Goal: Navigation & Orientation: Find specific page/section

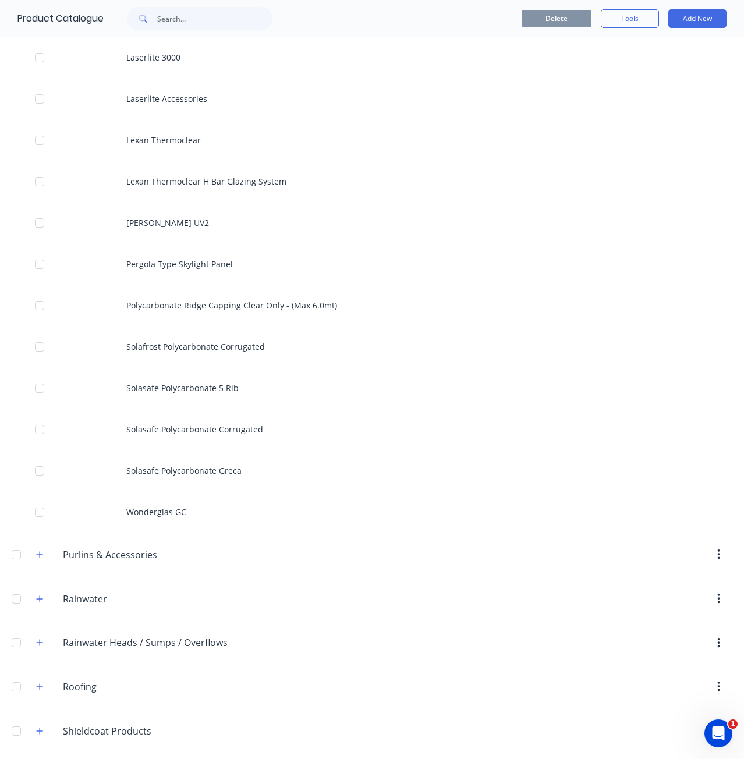
scroll to position [10280, 0]
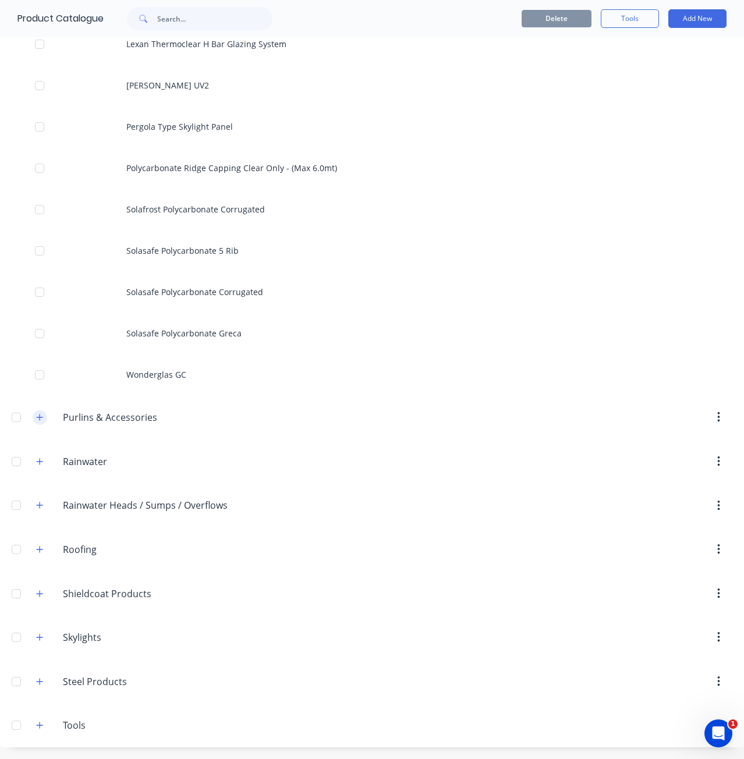
click at [44, 416] on button "button" at bounding box center [40, 417] width 15 height 15
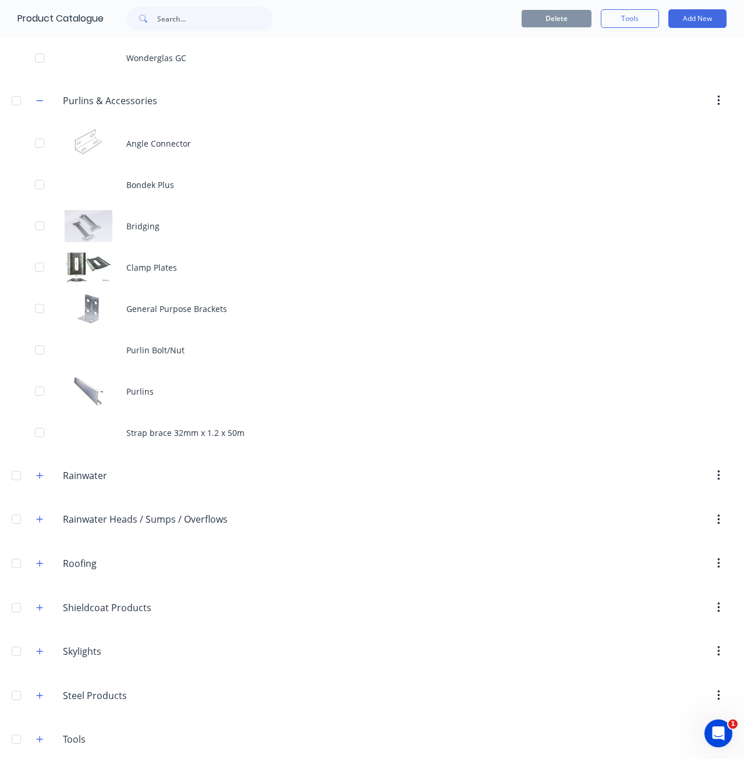
scroll to position [10611, 0]
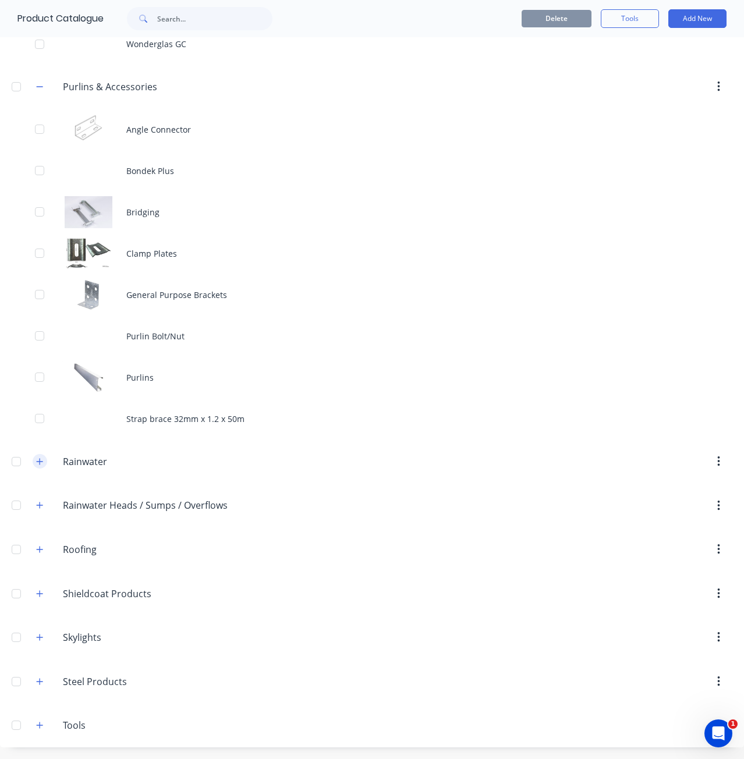
click at [42, 463] on icon "button" at bounding box center [39, 461] width 7 height 8
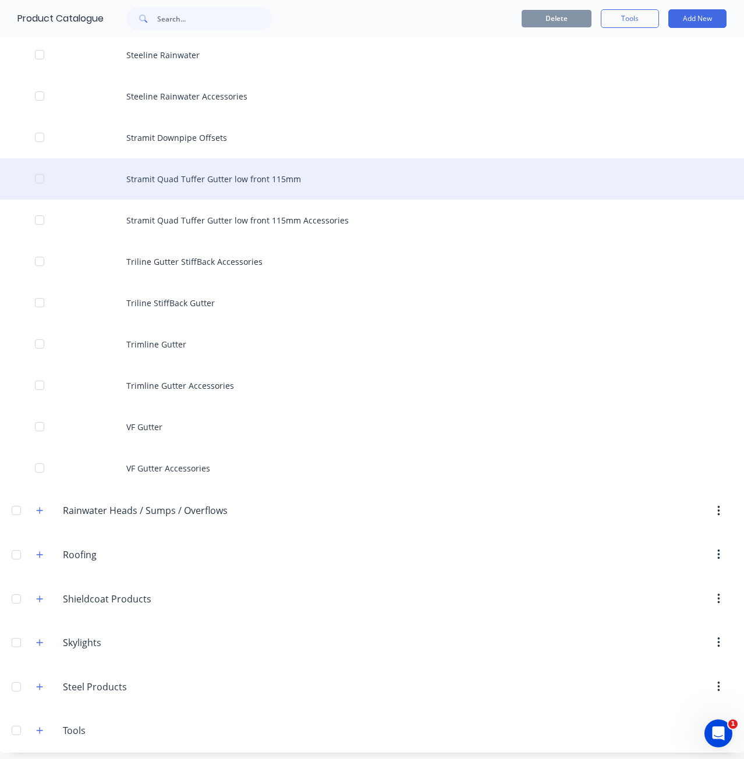
scroll to position [14990, 0]
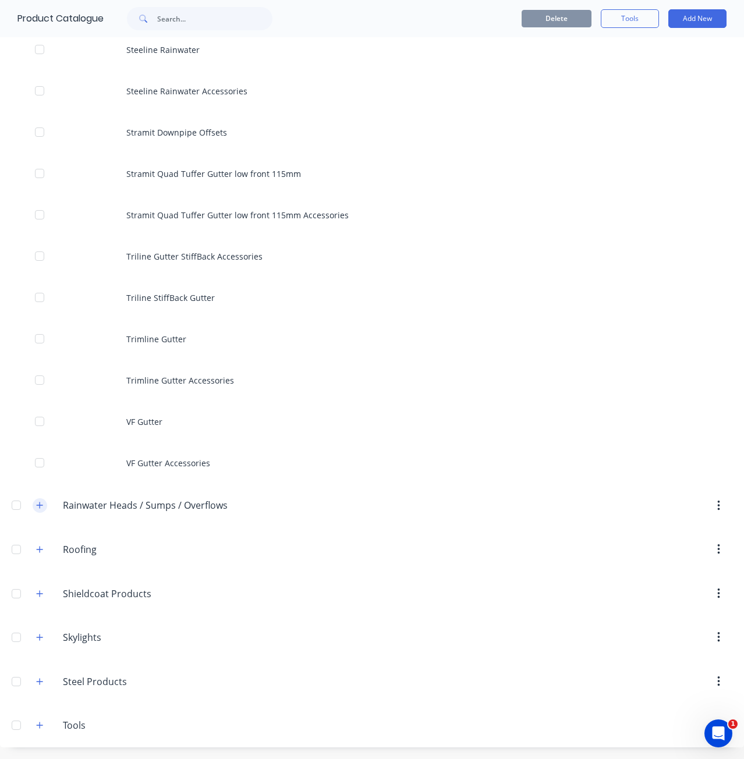
click at [35, 506] on button "button" at bounding box center [40, 505] width 15 height 15
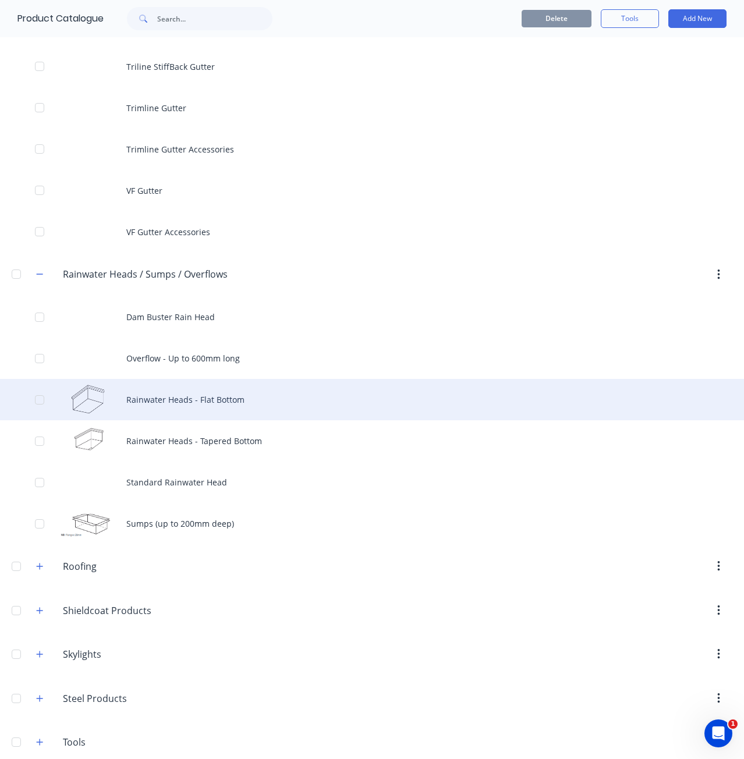
scroll to position [15237, 0]
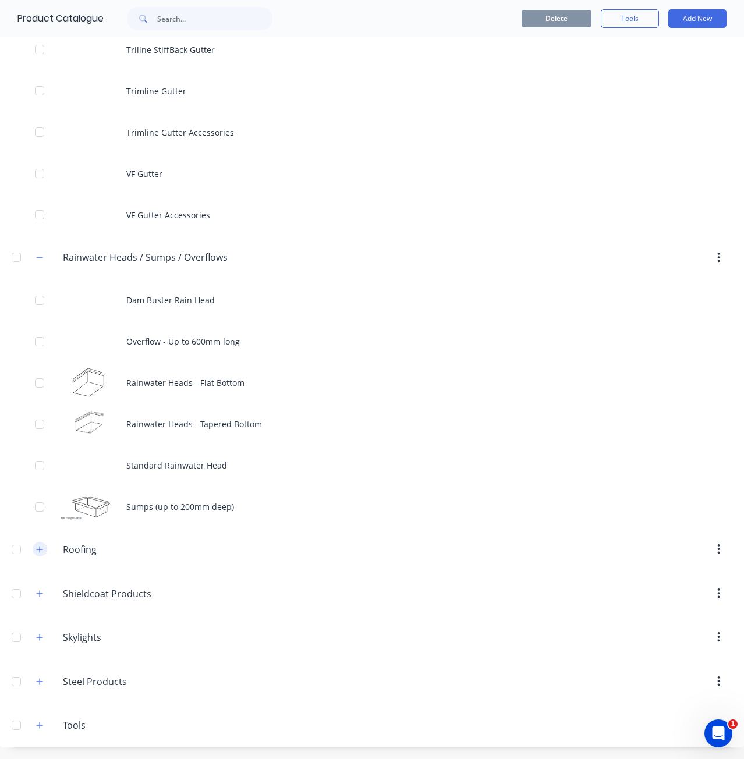
click at [39, 552] on icon "button" at bounding box center [39, 549] width 7 height 8
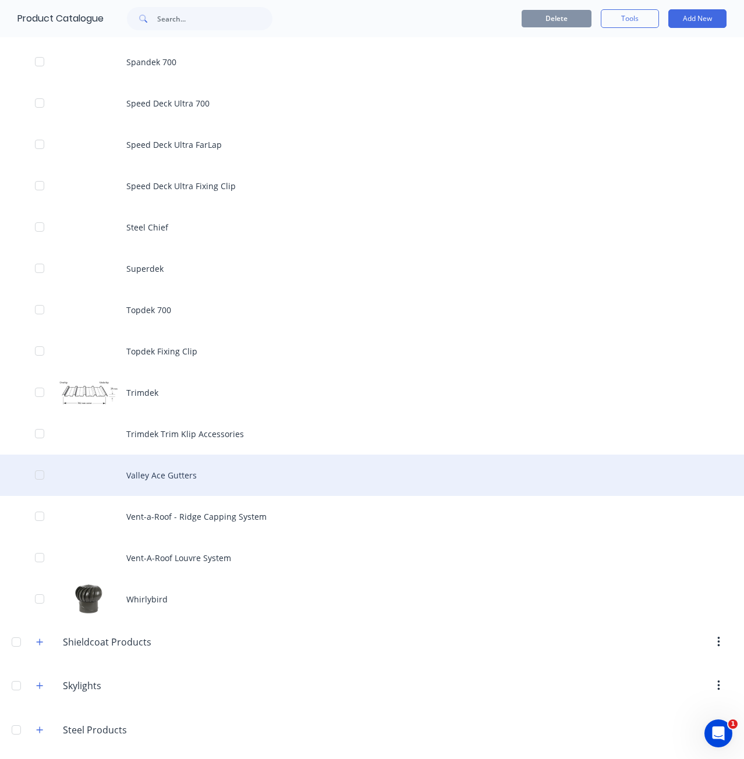
scroll to position [18253, 0]
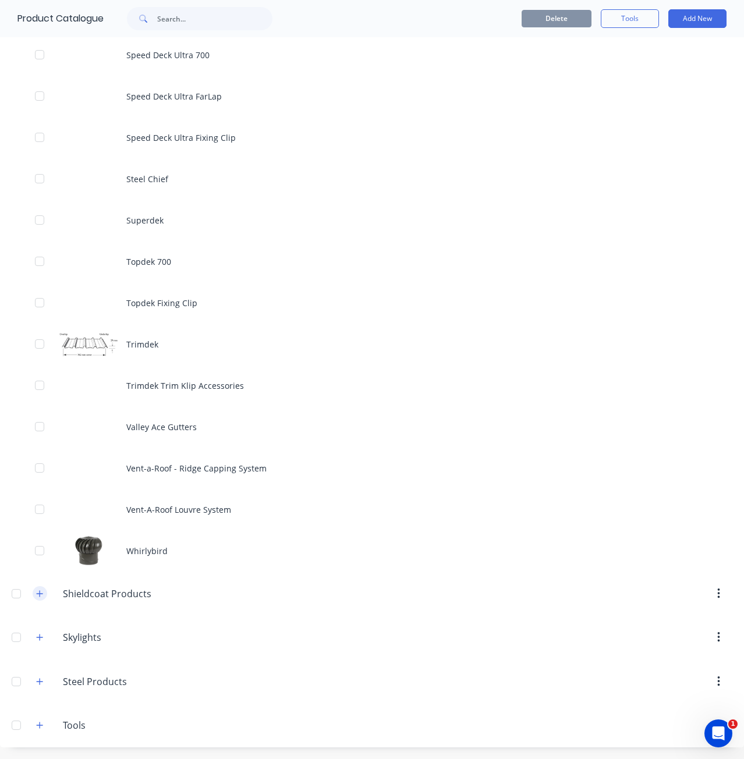
click at [41, 594] on icon "button" at bounding box center [39, 593] width 7 height 8
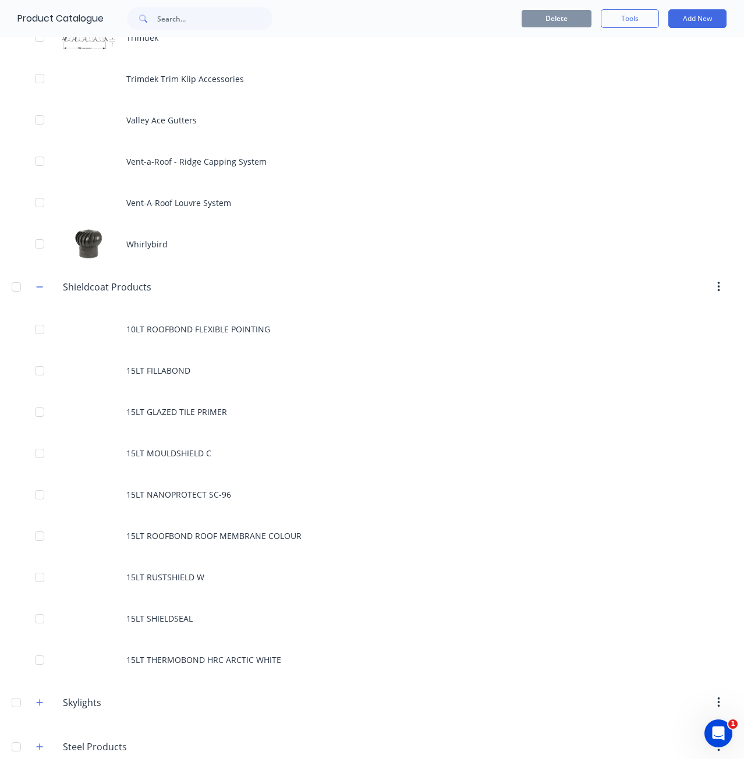
scroll to position [18625, 0]
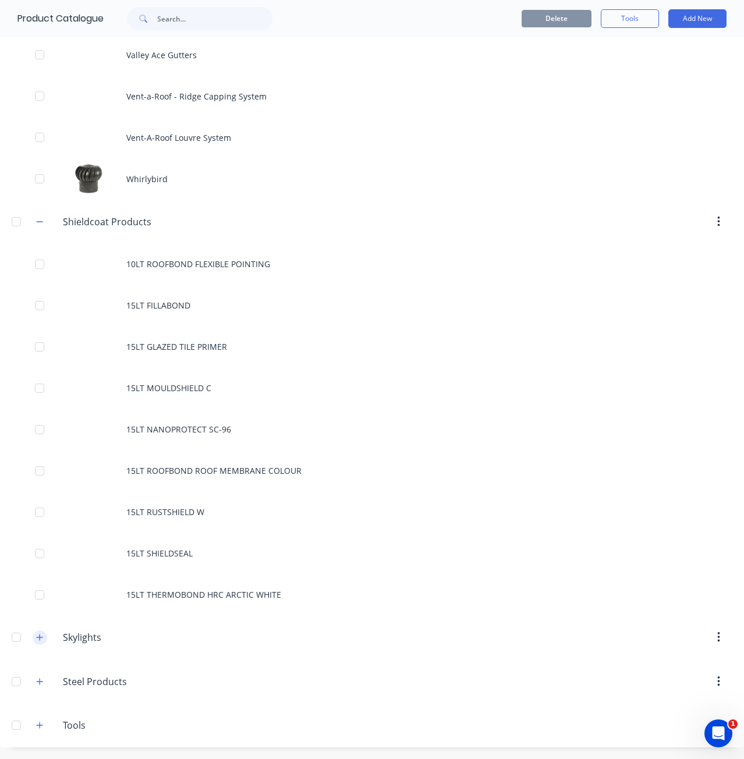
click at [39, 634] on icon "button" at bounding box center [39, 637] width 7 height 8
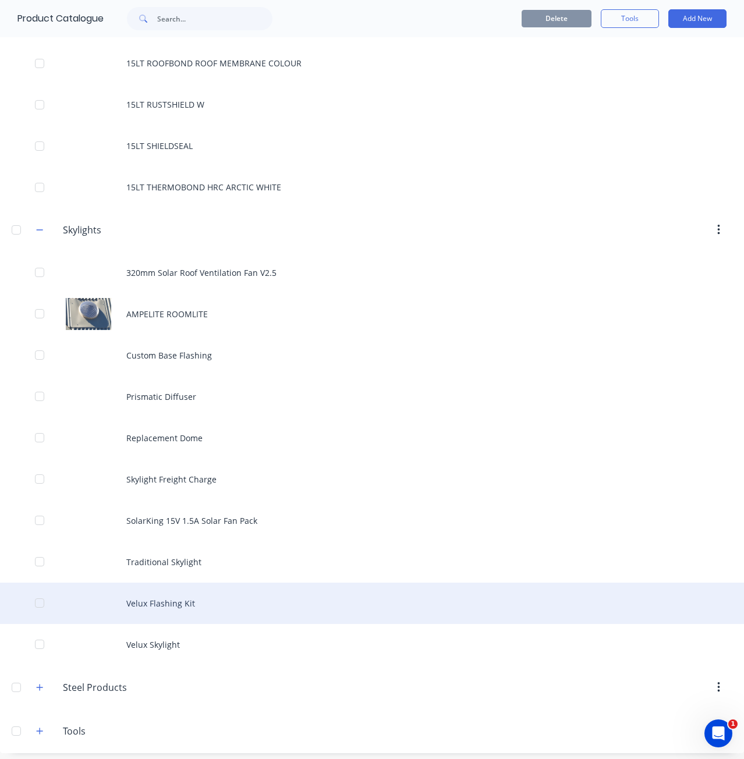
scroll to position [19038, 0]
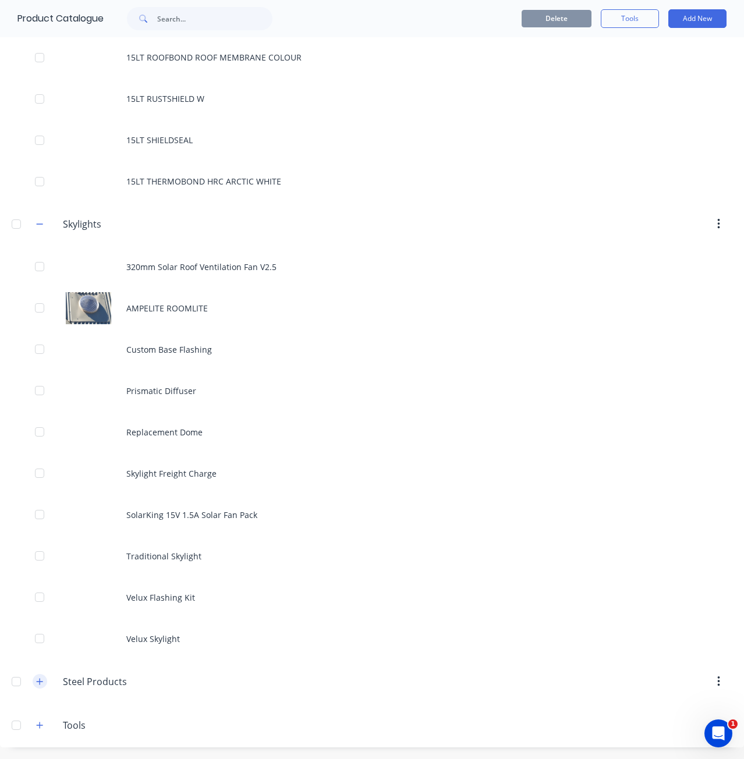
click at [40, 683] on icon "button" at bounding box center [40, 681] width 6 height 6
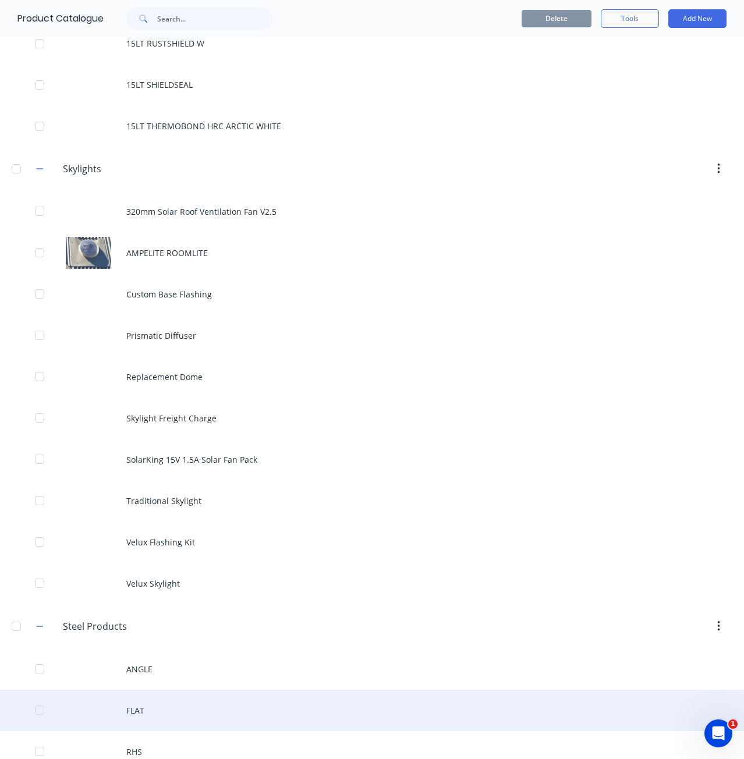
scroll to position [19162, 0]
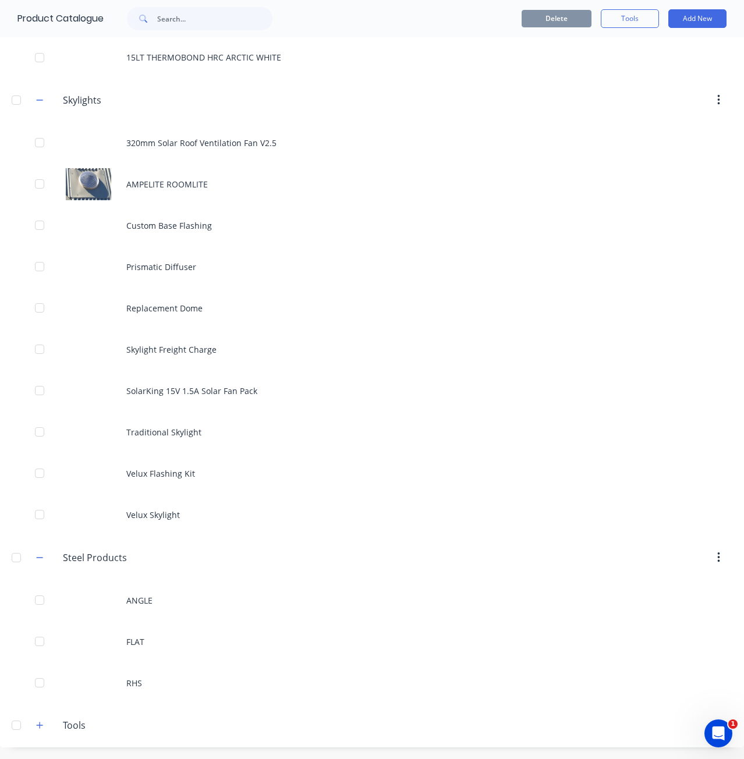
drag, startPoint x: 40, startPoint y: 724, endPoint x: 45, endPoint y: 705, distance: 19.9
click at [40, 724] on icon "button" at bounding box center [40, 725] width 6 height 6
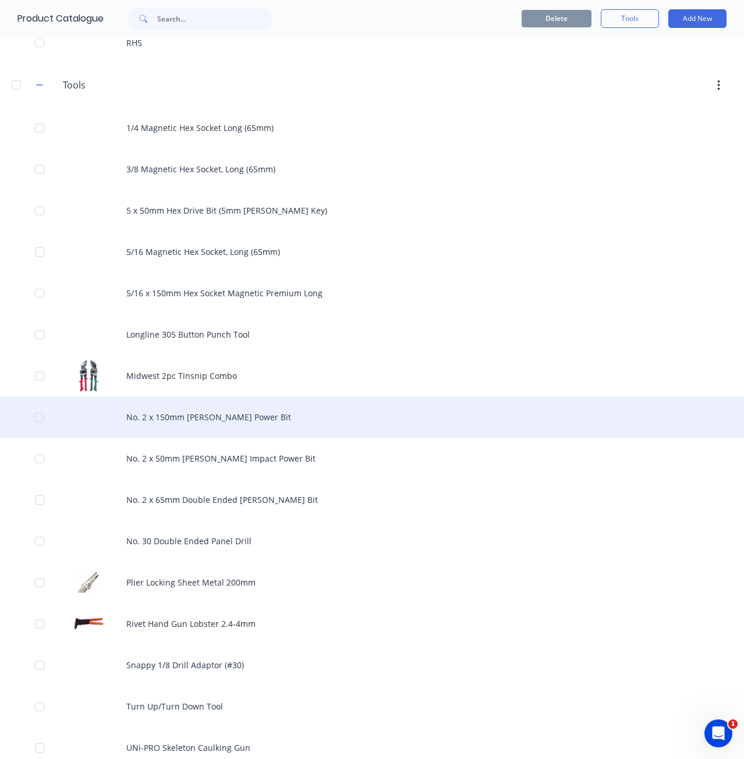
scroll to position [19823, 0]
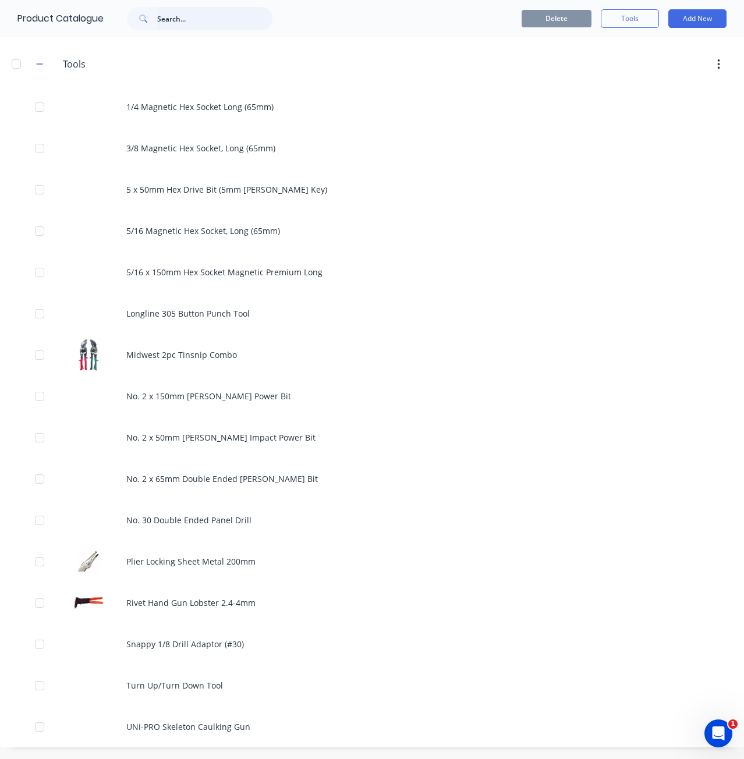
click at [234, 12] on input "text" at bounding box center [214, 18] width 115 height 23
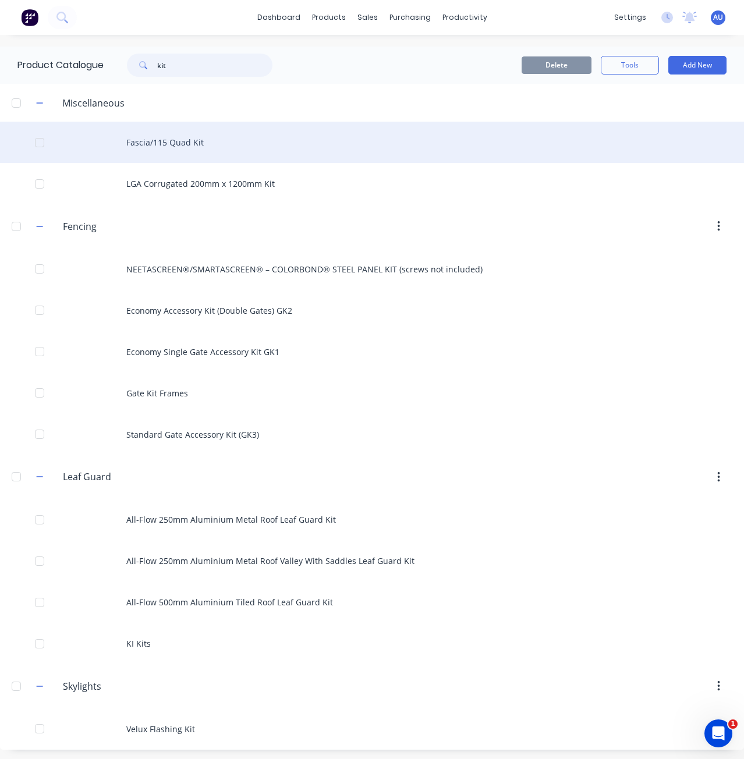
type input "kit"
click at [186, 144] on div "Fascia/115 Quad Kit" at bounding box center [372, 142] width 744 height 41
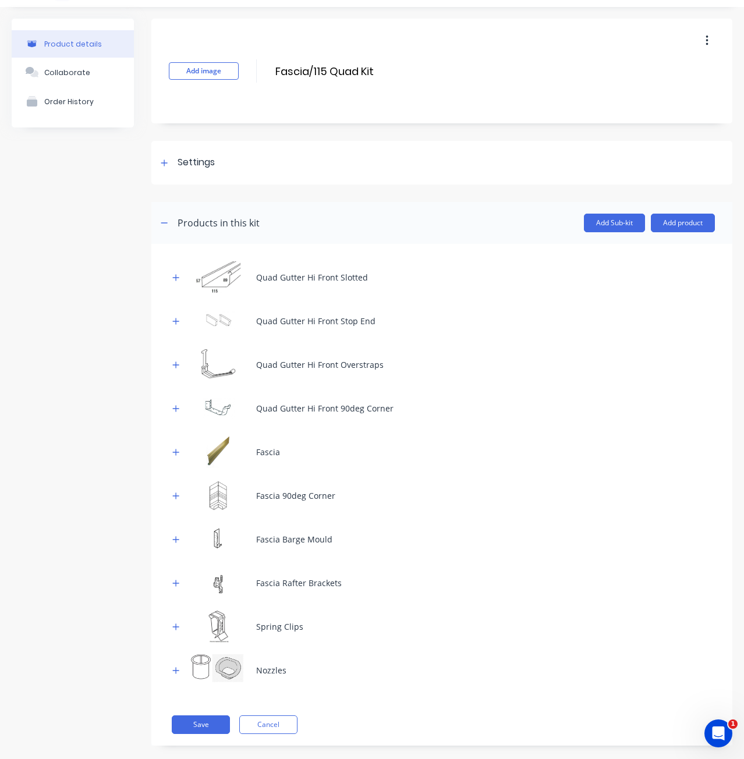
scroll to position [44, 0]
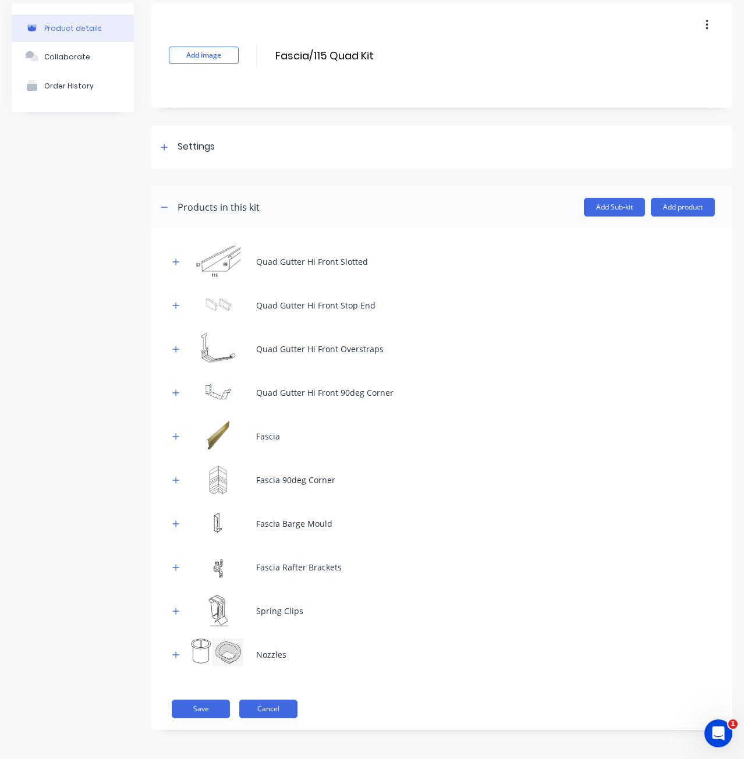
click at [295, 709] on button "Cancel" at bounding box center [268, 708] width 58 height 19
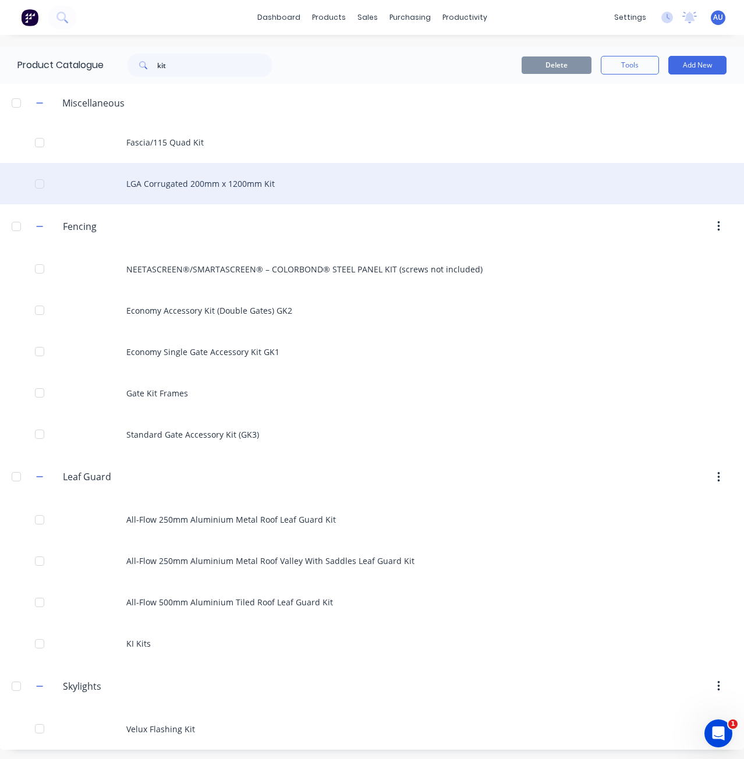
click at [150, 181] on div "LGA Corrugated 200mm x 1200mm Kit" at bounding box center [372, 183] width 744 height 41
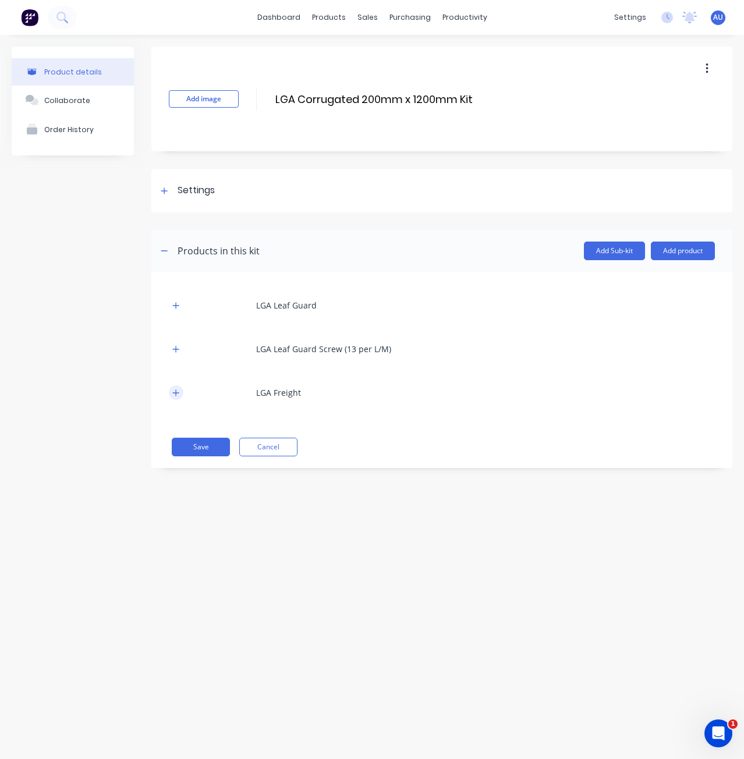
click at [169, 392] on button "button" at bounding box center [176, 392] width 15 height 15
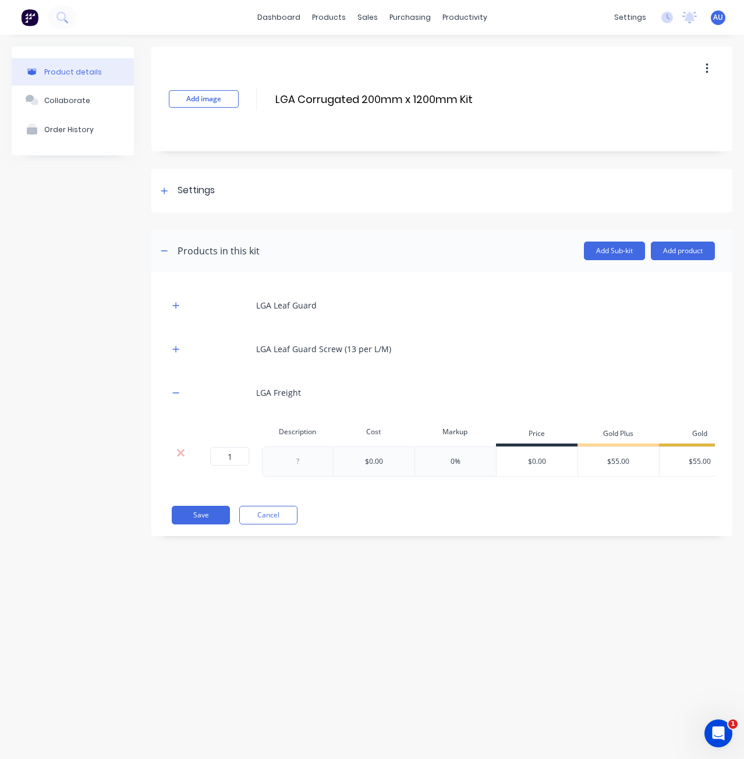
drag, startPoint x: 175, startPoint y: 346, endPoint x: 174, endPoint y: 336, distance: 9.9
click at [175, 346] on icon "button" at bounding box center [175, 349] width 7 height 8
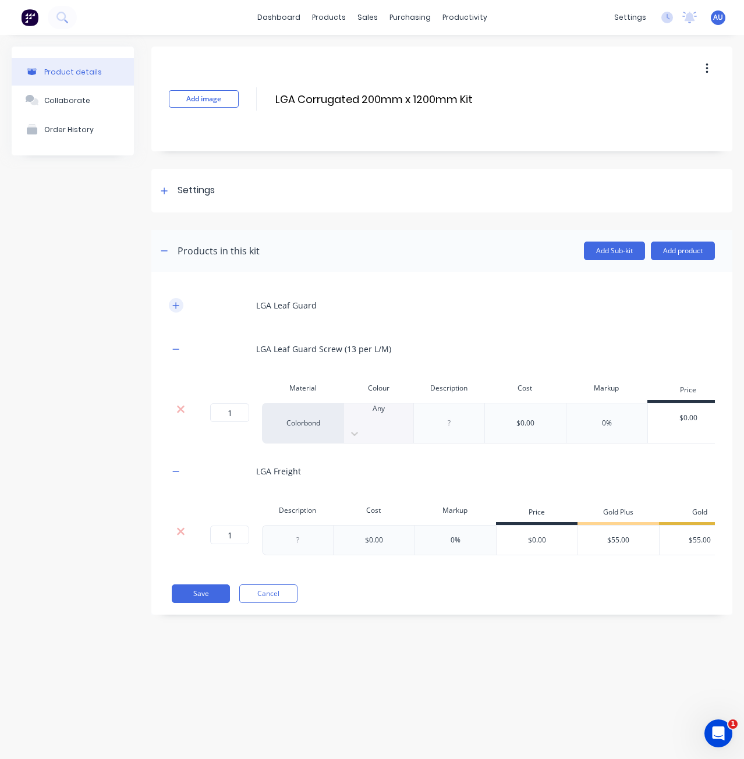
click at [175, 304] on icon "button" at bounding box center [175, 305] width 7 height 8
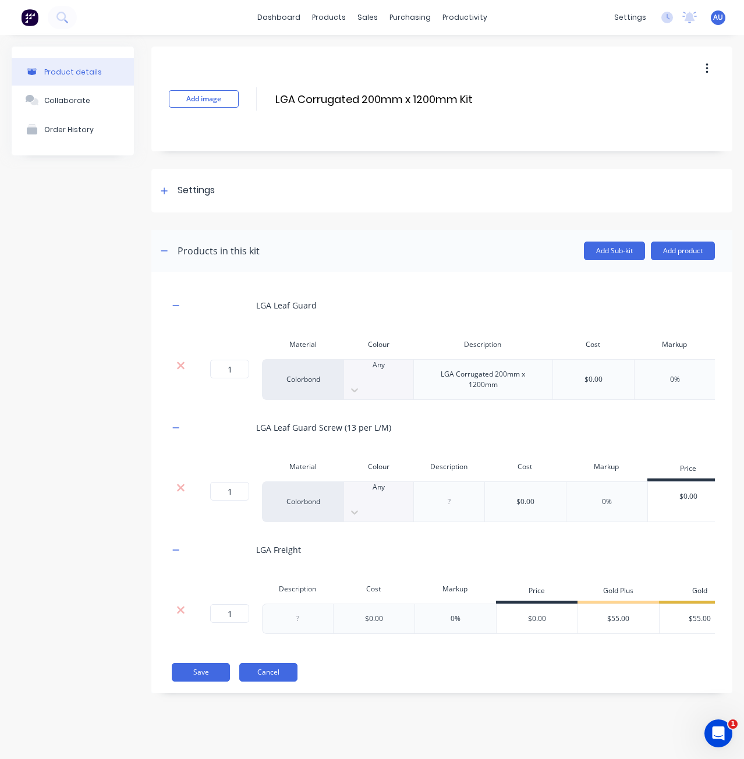
click at [292, 681] on button "Cancel" at bounding box center [268, 672] width 58 height 19
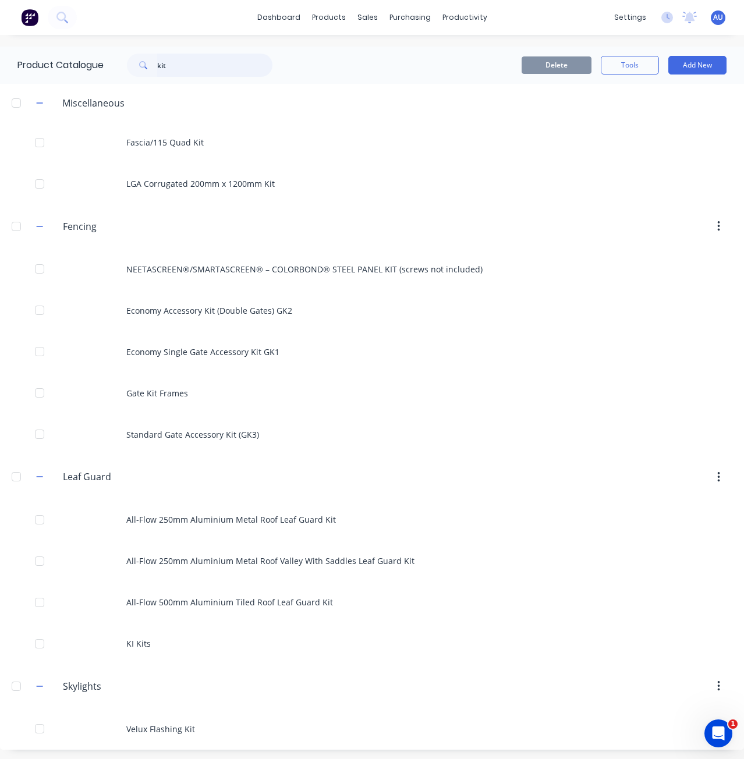
drag, startPoint x: 191, startPoint y: 65, endPoint x: 91, endPoint y: 58, distance: 100.4
click at [102, 61] on div "Product Catalogue kit" at bounding box center [150, 65] width 301 height 37
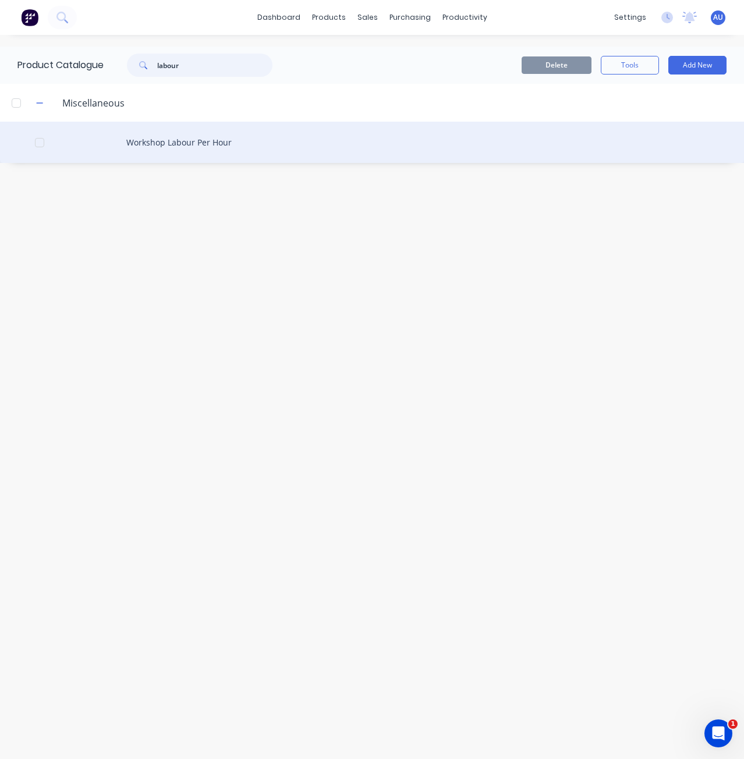
type input "labour"
click at [202, 152] on div "Workshop Labour Per Hour" at bounding box center [372, 142] width 744 height 41
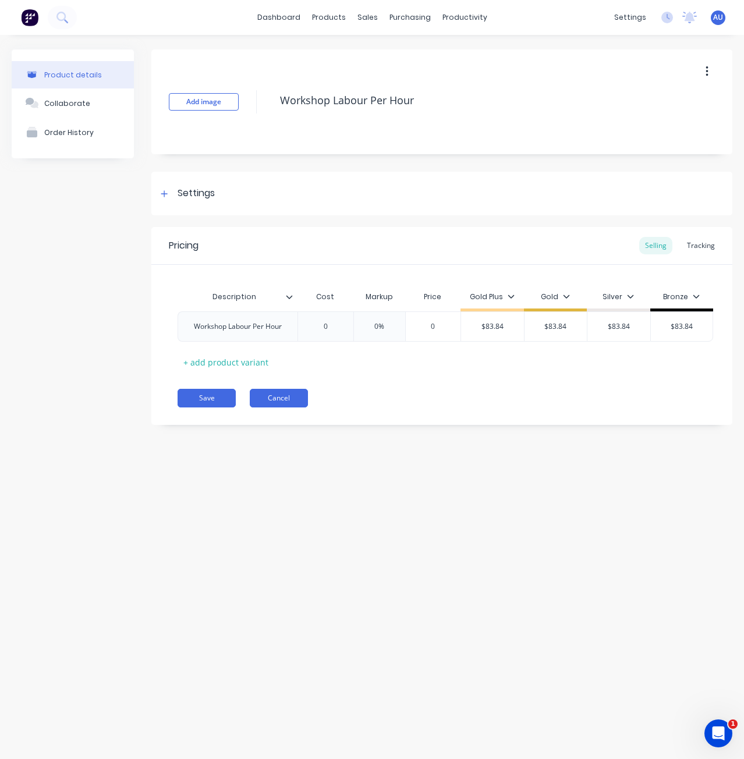
click at [285, 399] on button "Cancel" at bounding box center [279, 398] width 58 height 19
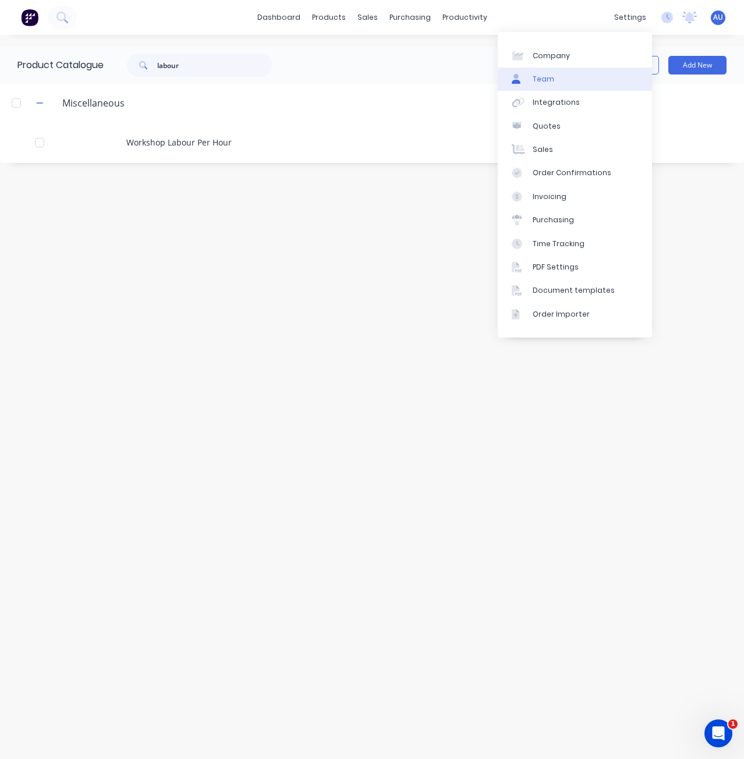
click at [562, 72] on link "Team" at bounding box center [574, 78] width 154 height 23
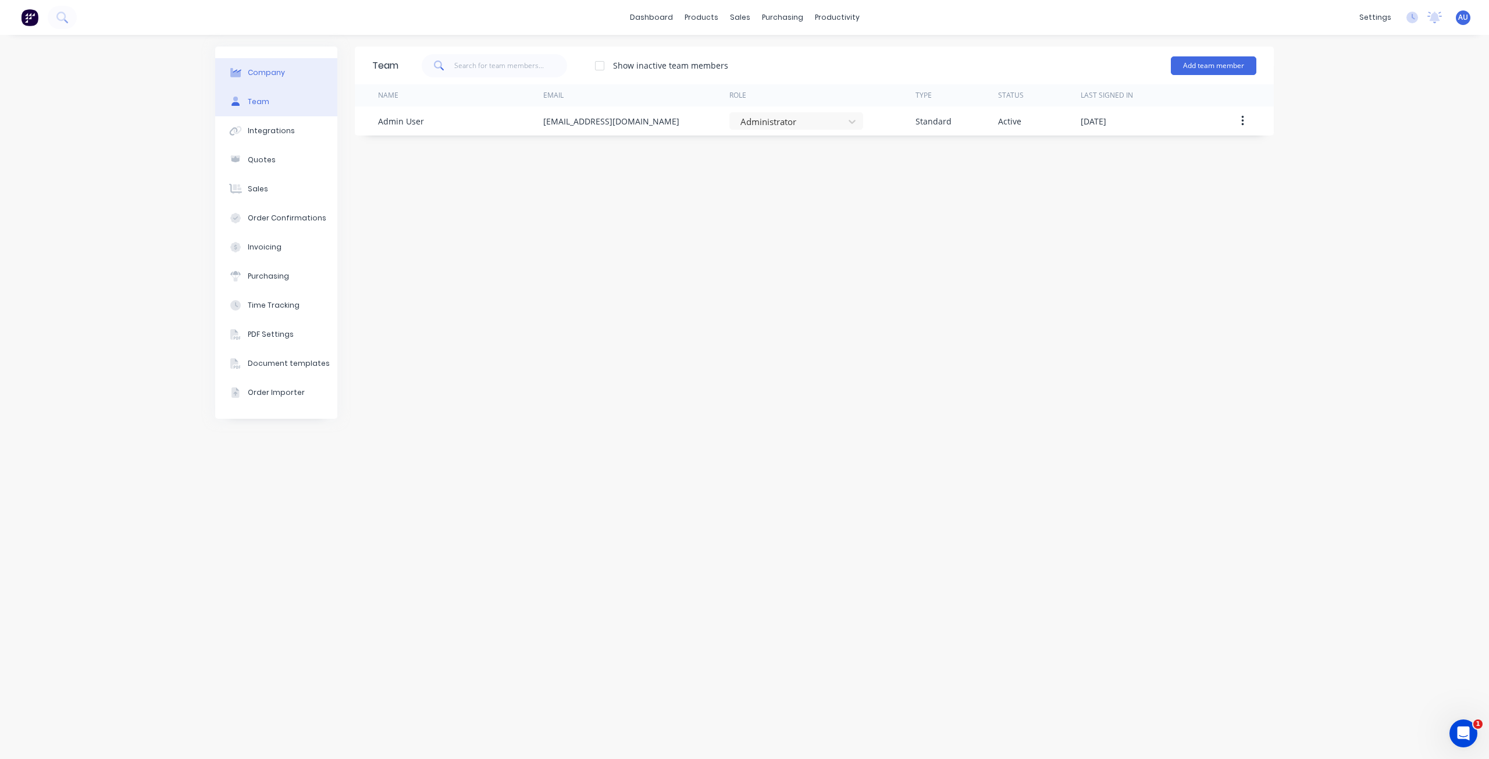
click at [279, 69] on div "Company" at bounding box center [266, 72] width 37 height 10
select select "AU"
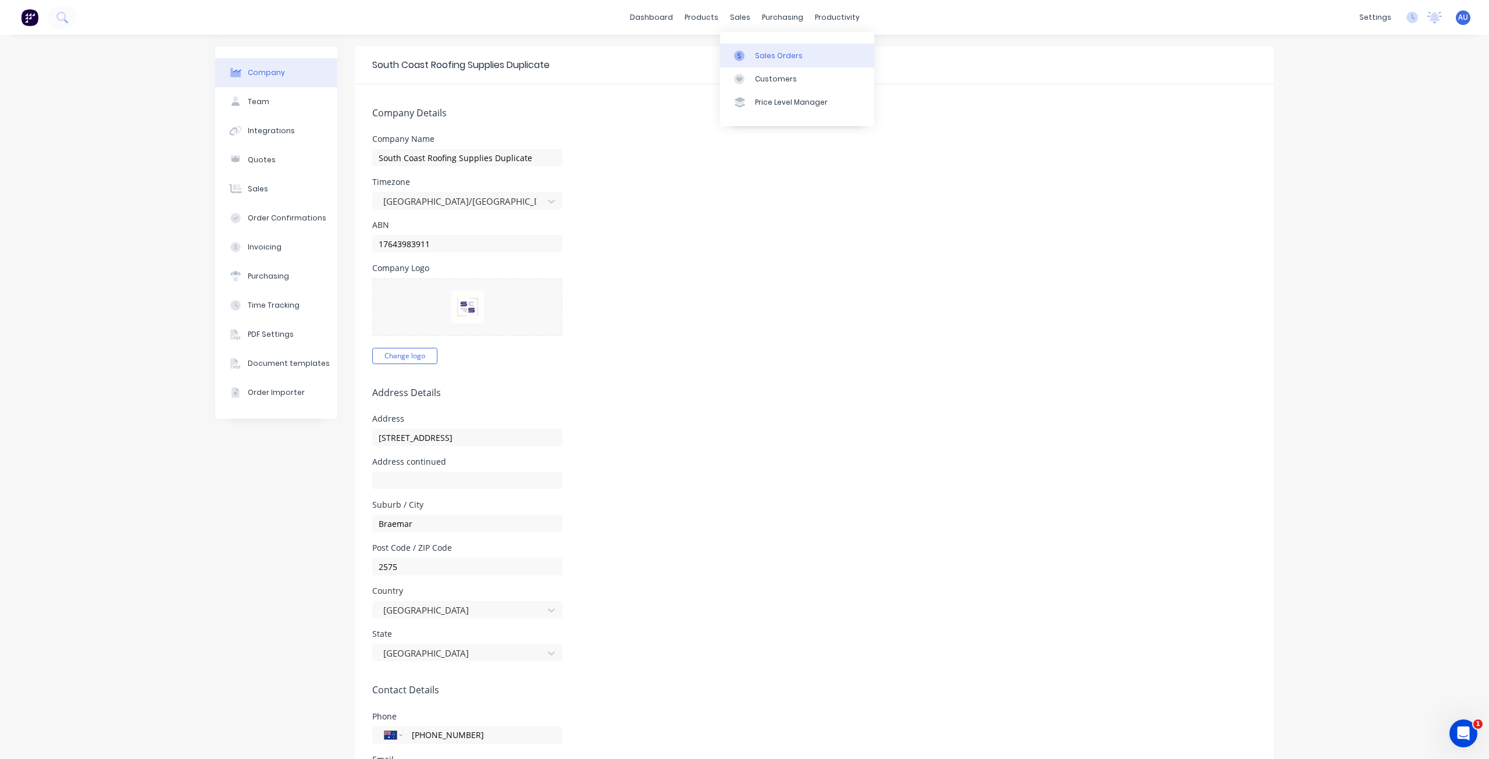
click at [743, 52] on div at bounding box center [742, 56] width 17 height 10
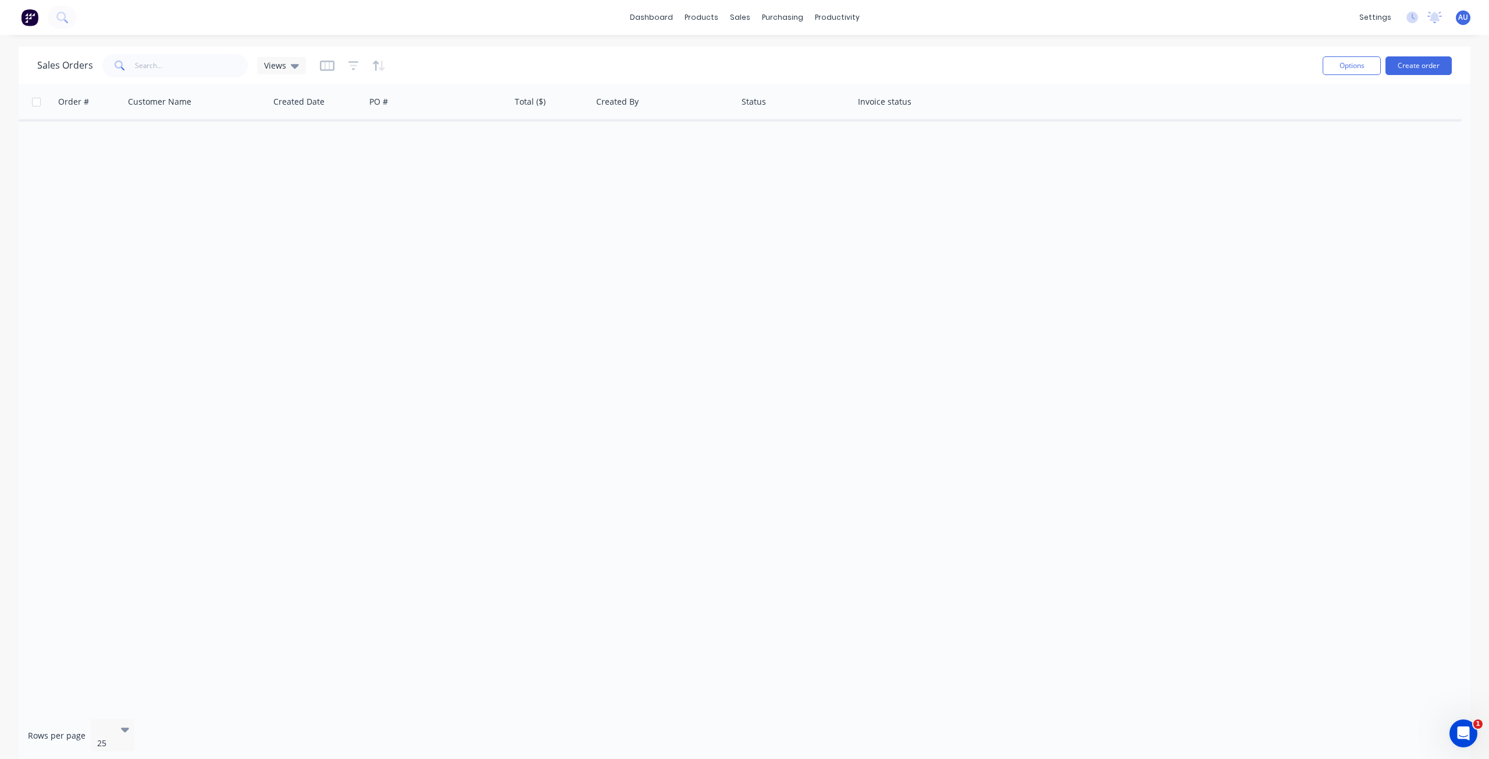
click at [346, 59] on div at bounding box center [353, 65] width 66 height 19
click at [350, 63] on icon "button" at bounding box center [354, 66] width 10 height 12
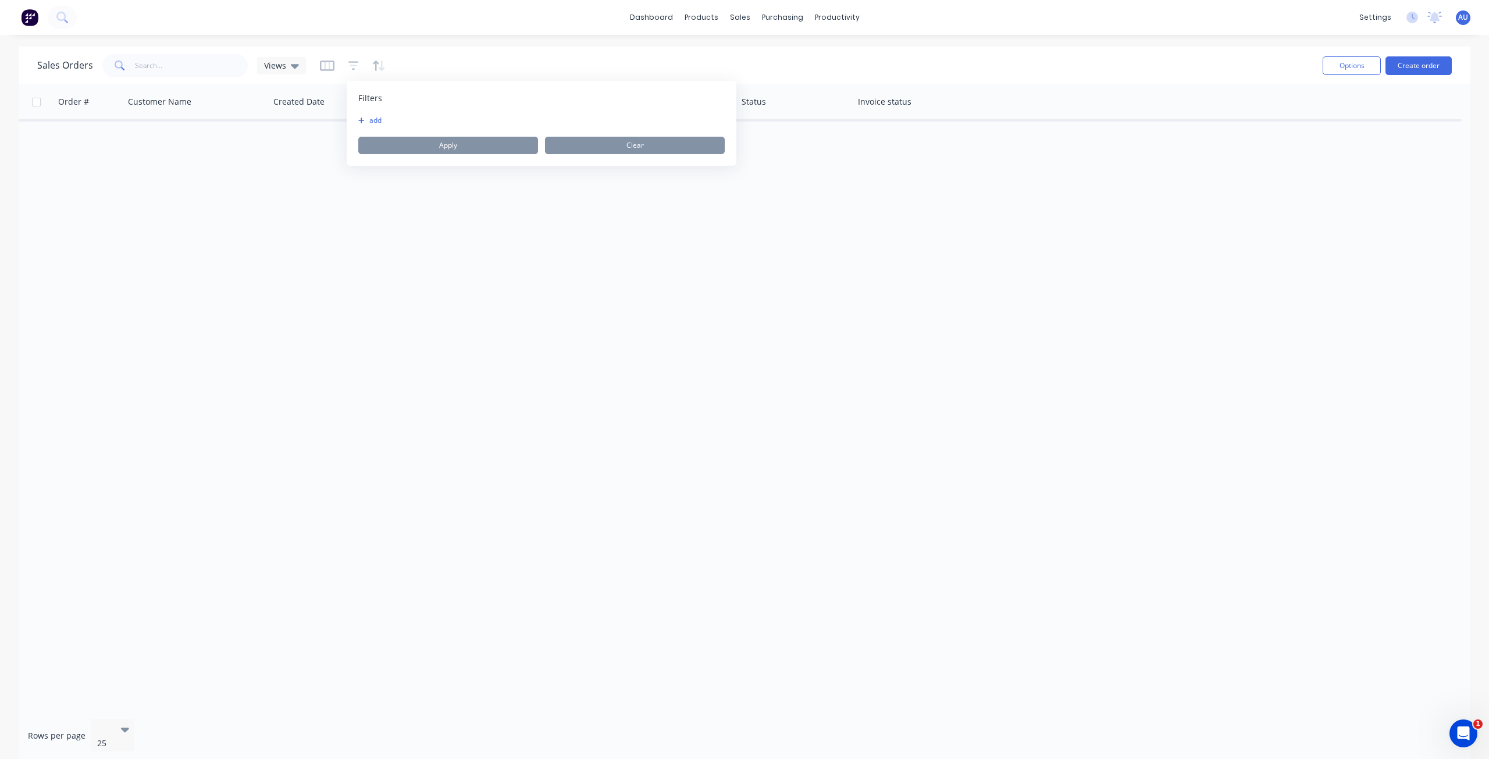
click at [376, 120] on button "add" at bounding box center [372, 120] width 29 height 9
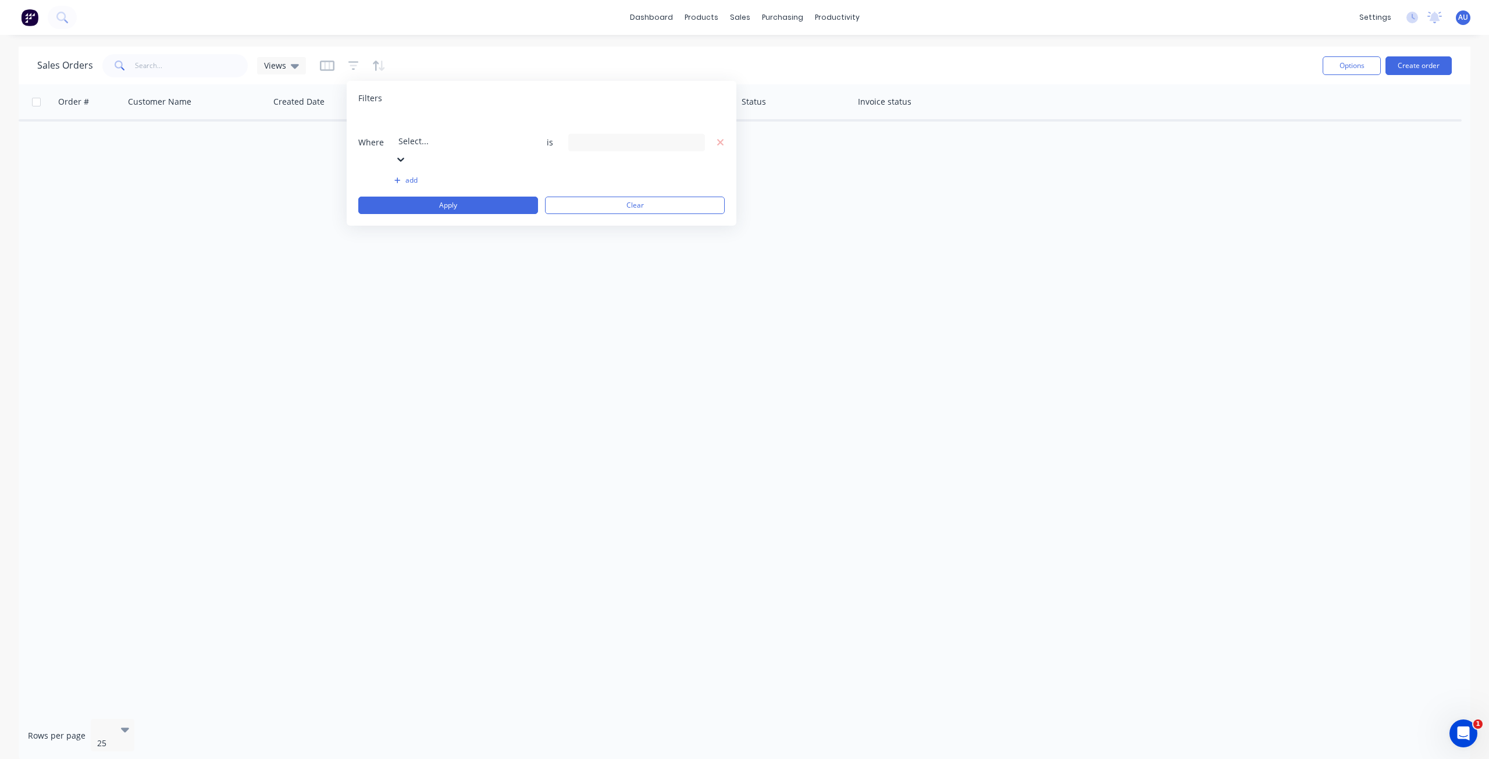
click at [431, 127] on div at bounding box center [483, 125] width 168 height 15
type input "status"
click at [630, 136] on div "9 Status selected" at bounding box center [627, 142] width 105 height 12
click at [591, 190] on div at bounding box center [587, 190] width 23 height 23
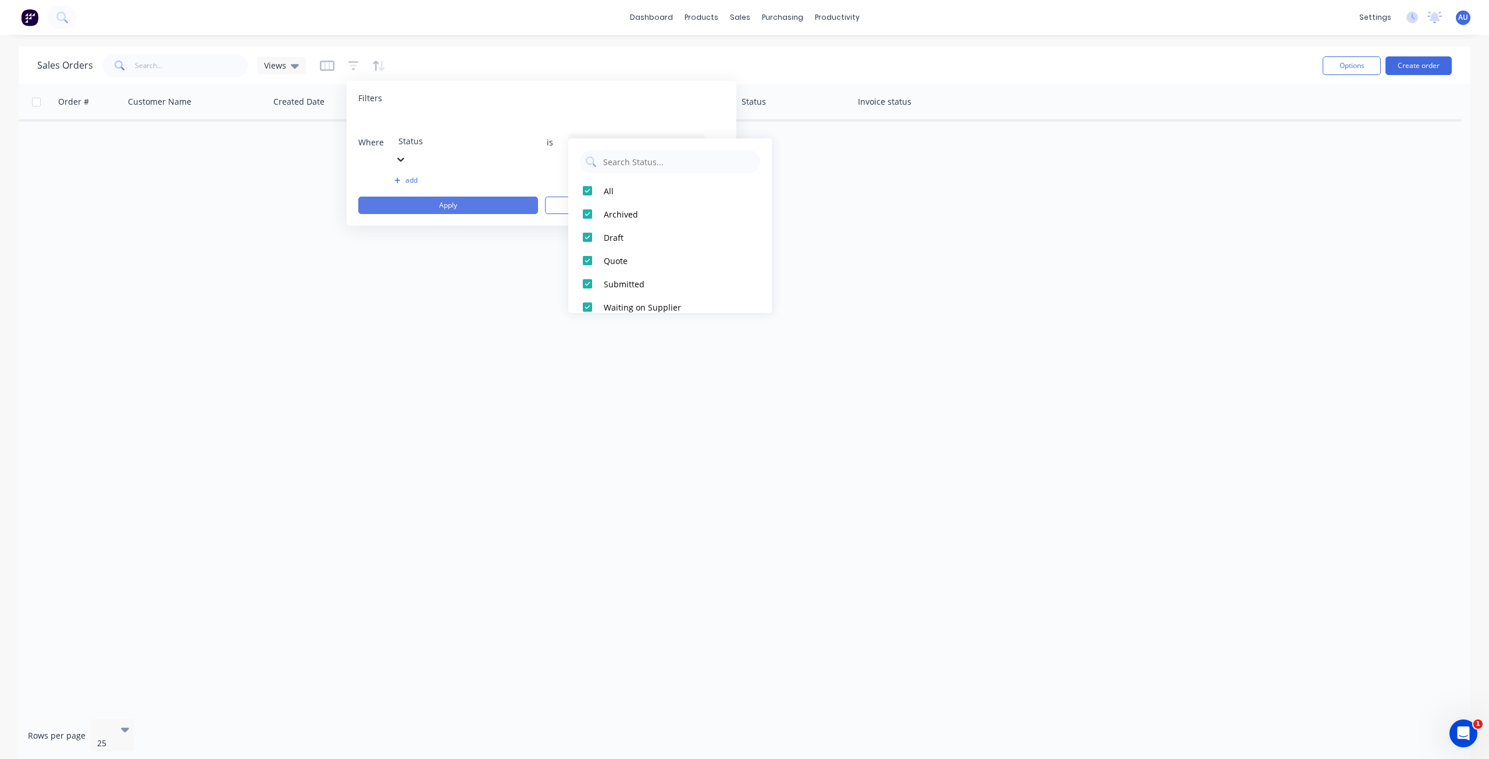
click at [469, 197] on button "Apply" at bounding box center [448, 205] width 180 height 17
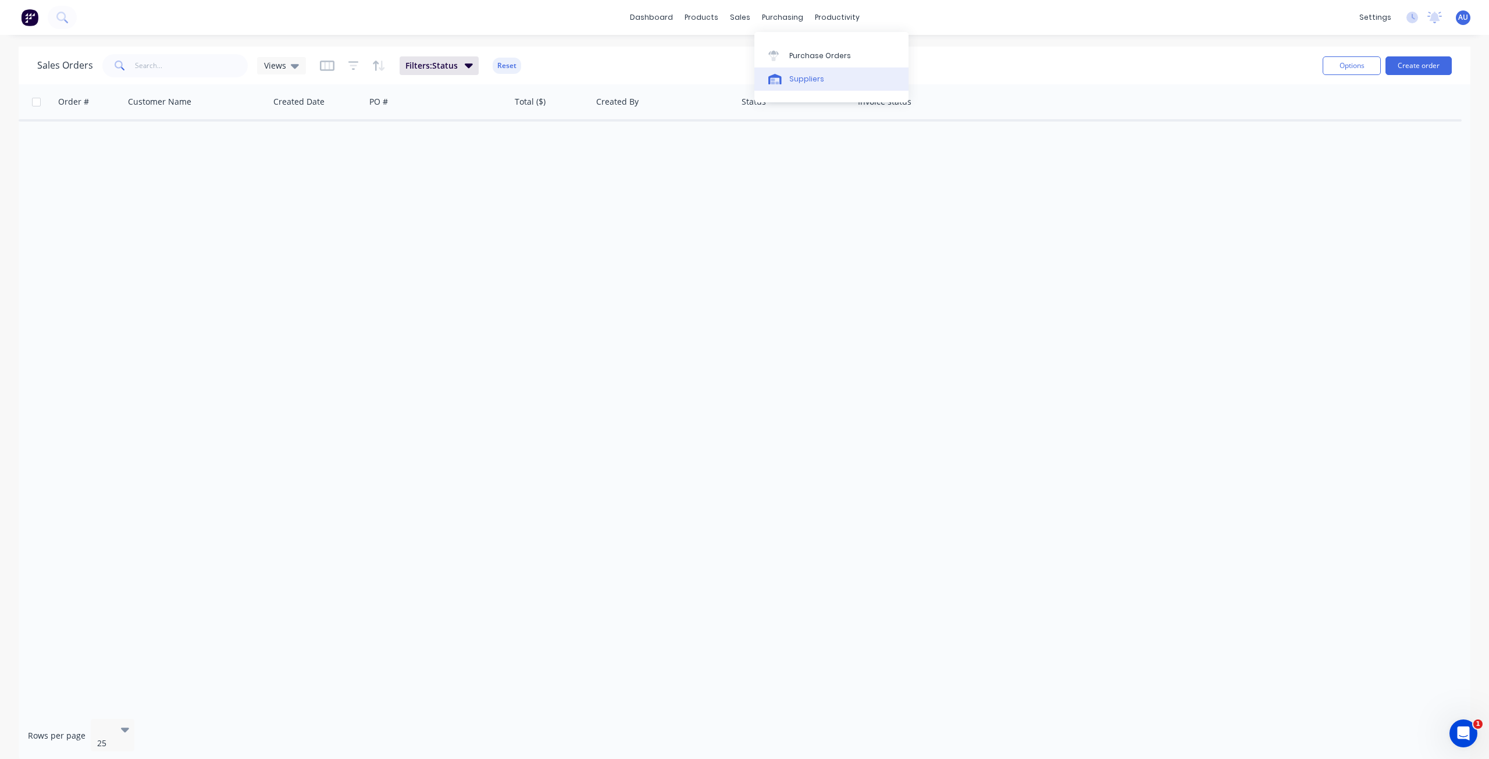
click at [743, 81] on div "Suppliers" at bounding box center [807, 79] width 35 height 10
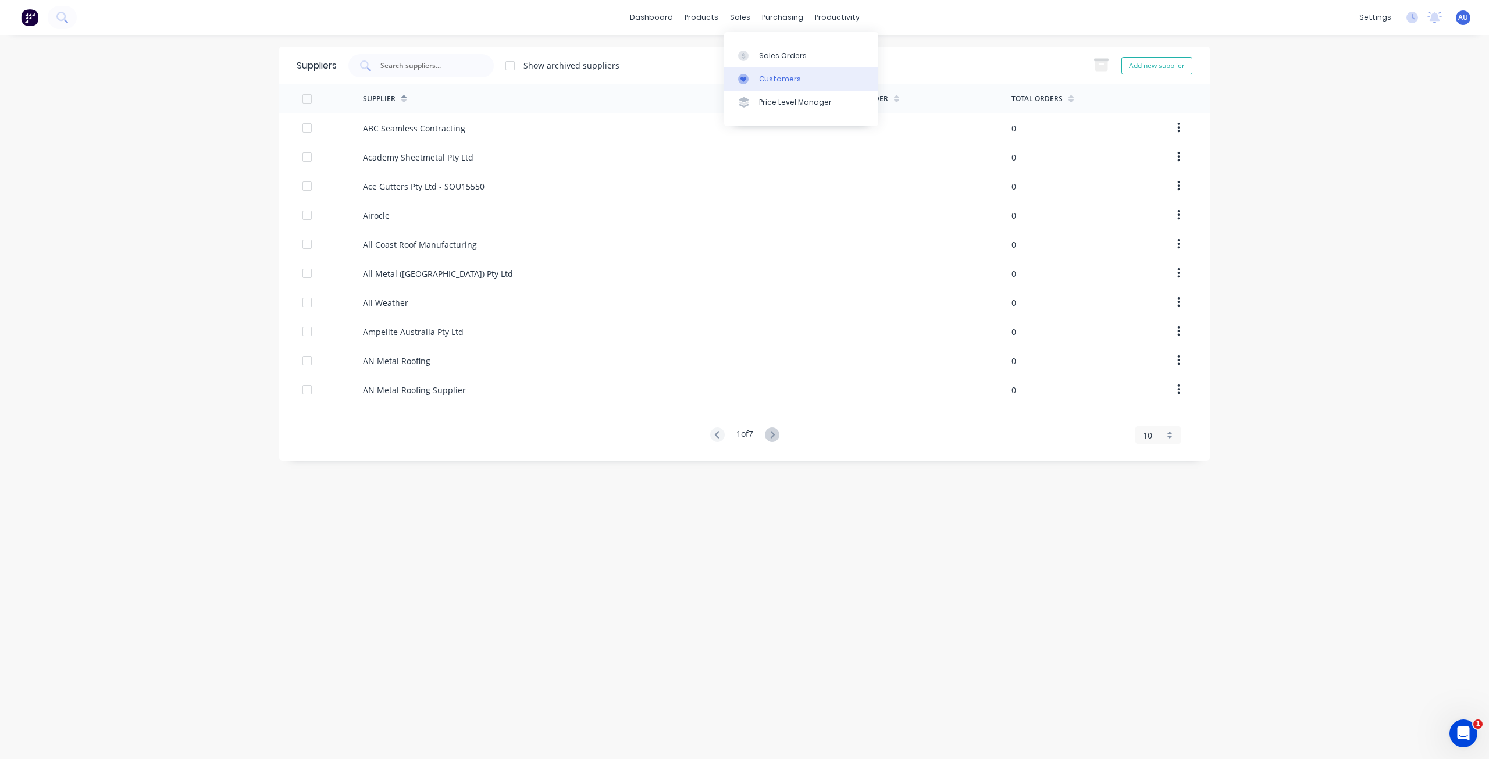
click at [743, 80] on div "Customers" at bounding box center [780, 79] width 42 height 10
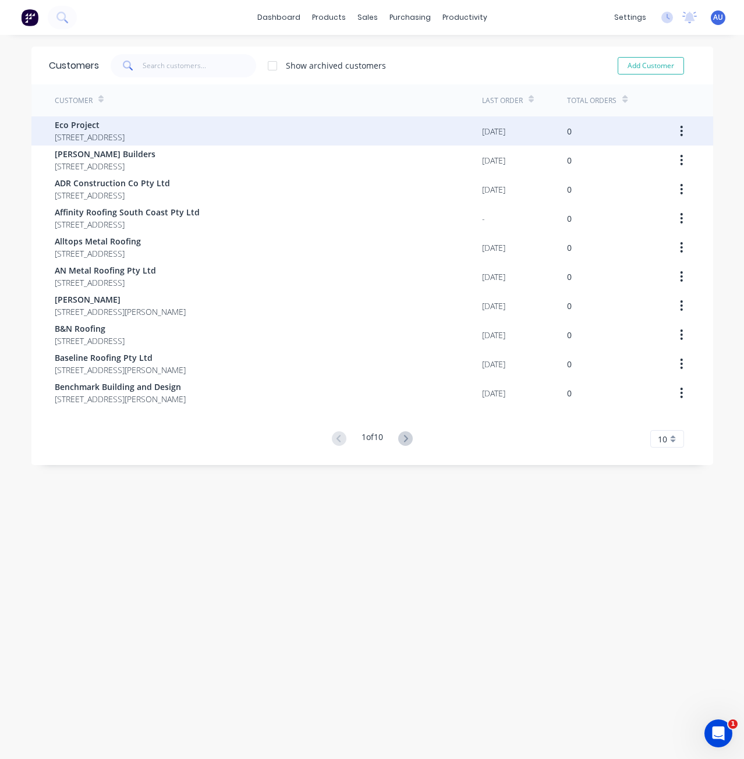
click at [118, 134] on span "[STREET_ADDRESS]" at bounding box center [90, 137] width 70 height 12
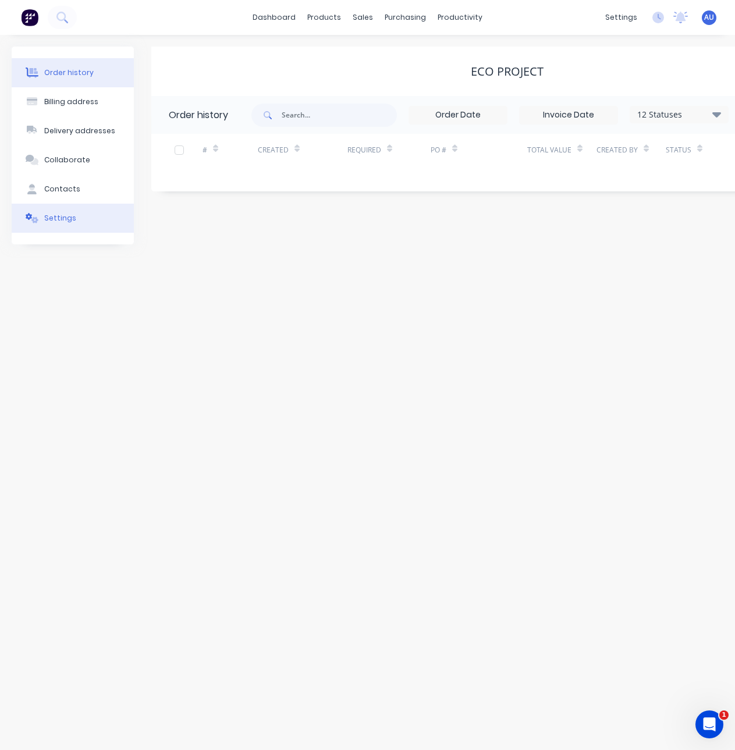
click at [48, 223] on button "Settings" at bounding box center [73, 218] width 122 height 29
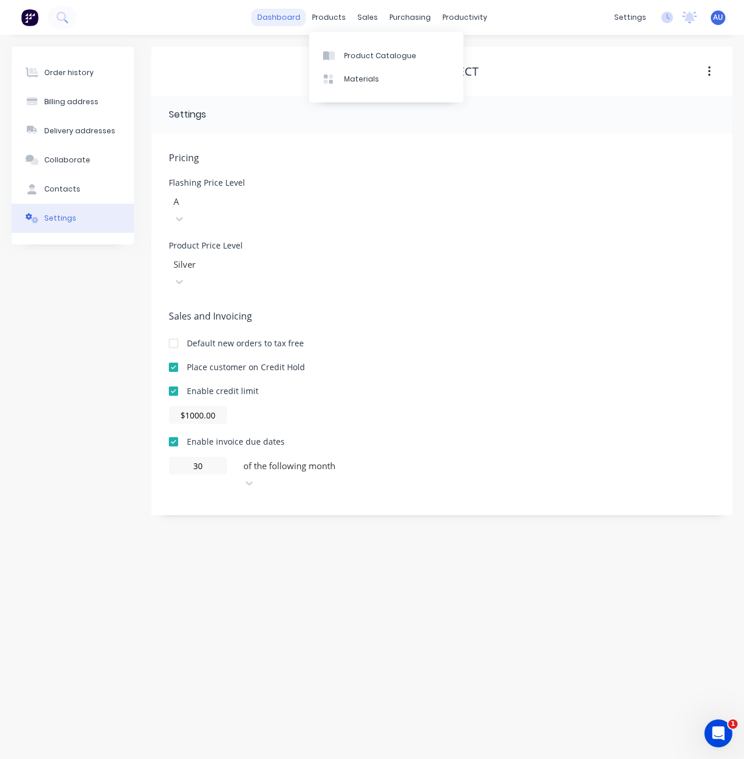
click at [297, 21] on link "dashboard" at bounding box center [278, 17] width 55 height 17
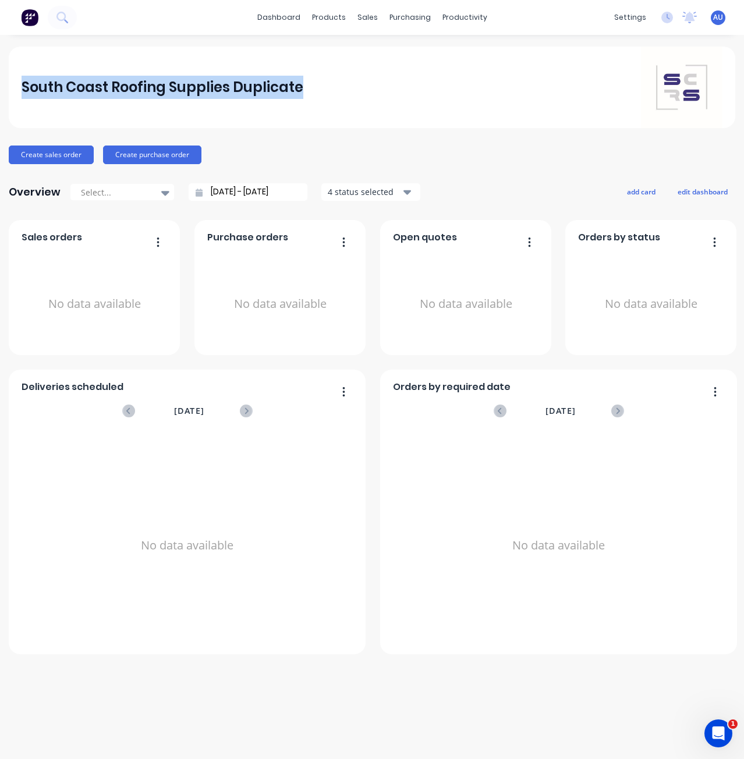
drag, startPoint x: 301, startPoint y: 84, endPoint x: 14, endPoint y: 86, distance: 286.8
click at [14, 86] on div "South Coast Roofing Supplies Duplicate" at bounding box center [372, 87] width 726 height 81
copy div "South Coast Roofing Supplies Duplicate"
